Goal: Information Seeking & Learning: Check status

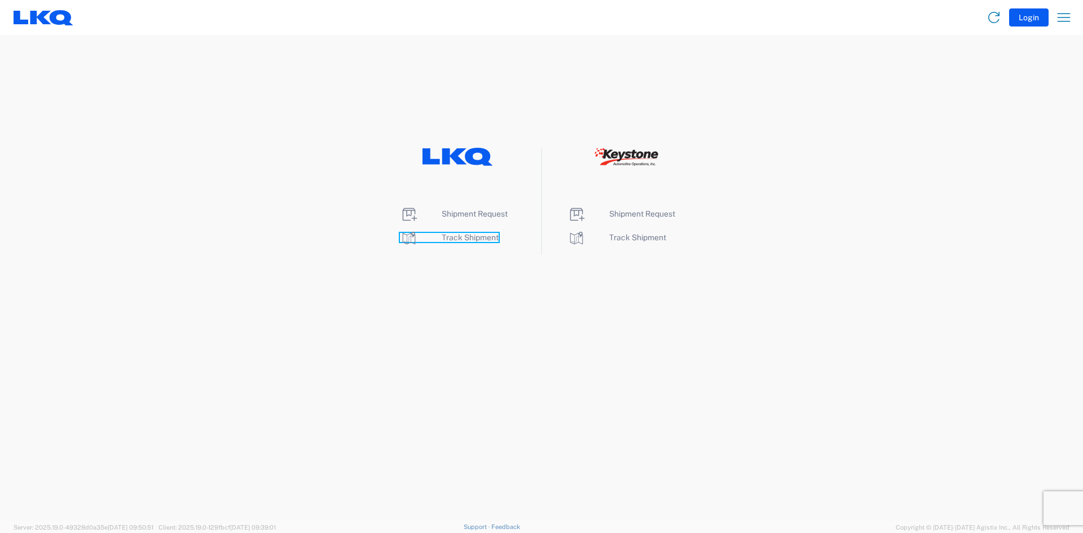
click at [471, 235] on span "Track Shipment" at bounding box center [470, 237] width 57 height 9
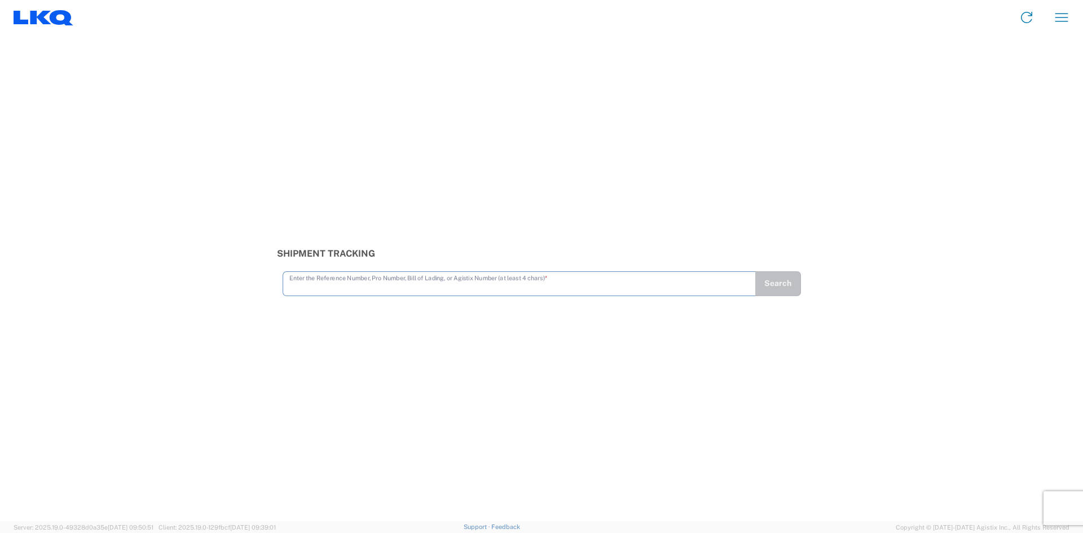
click at [309, 286] on input "text" at bounding box center [519, 283] width 460 height 20
type input "56792868"
click at [781, 281] on button "Search" at bounding box center [778, 283] width 46 height 25
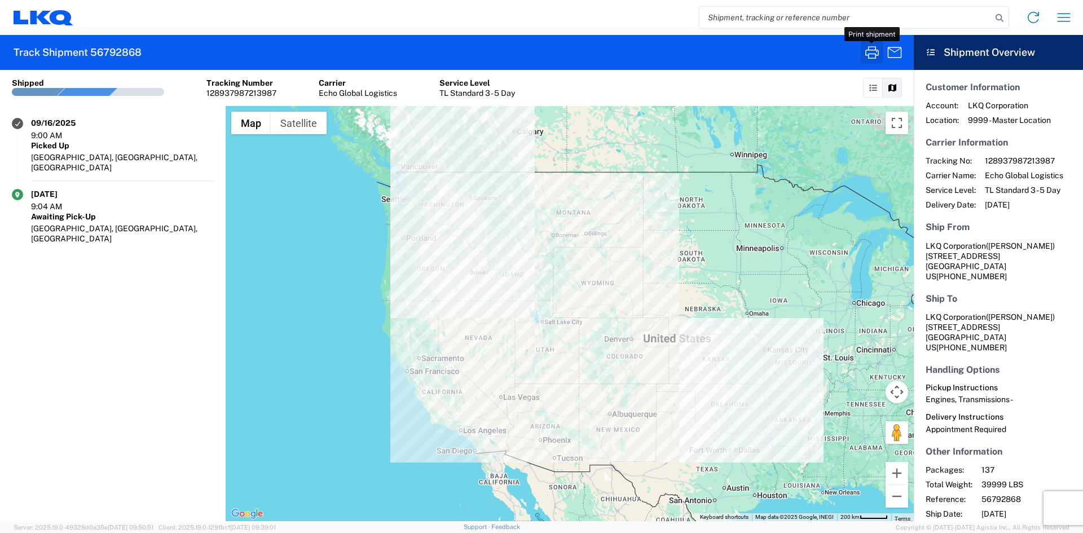
click at [871, 52] on icon "button" at bounding box center [872, 52] width 18 height 18
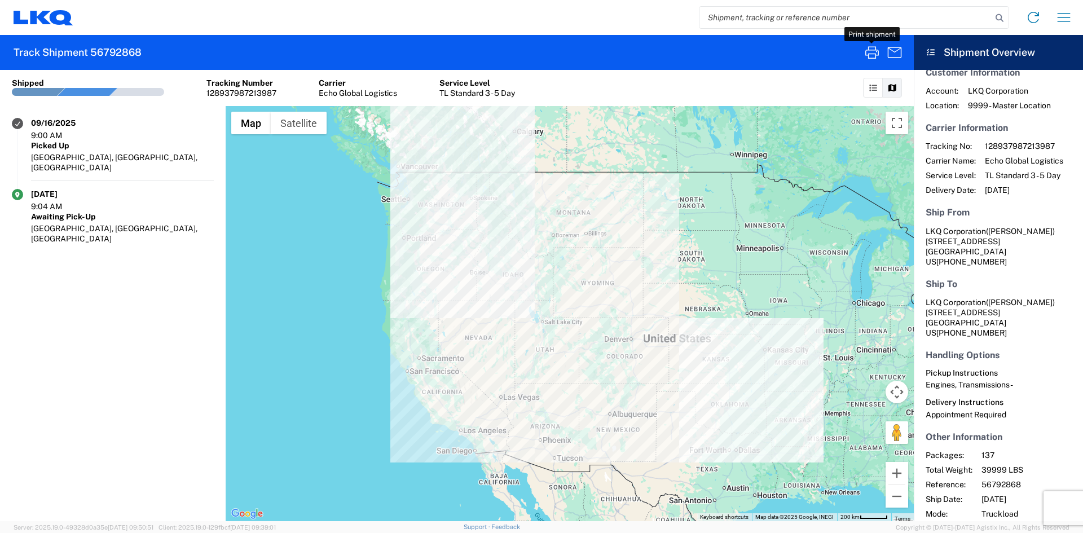
scroll to position [27, 0]
